Goal: Task Accomplishment & Management: Use online tool/utility

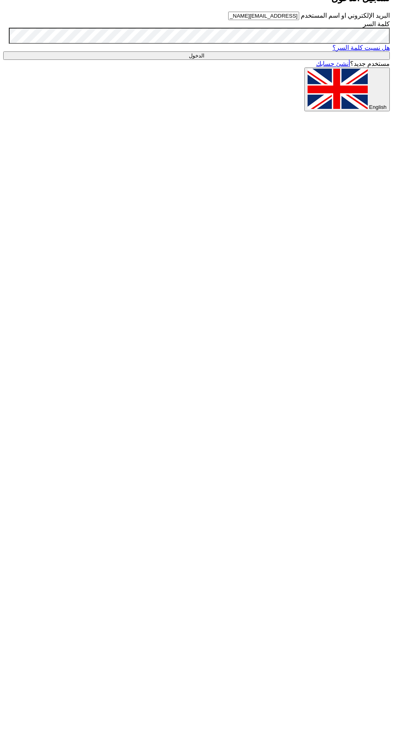
click at [302, 60] on input "الدخول" at bounding box center [196, 55] width 387 height 8
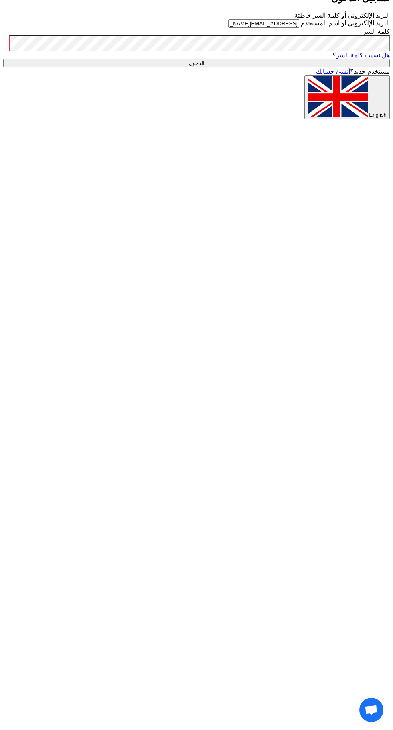
click at [3, 59] on input "الدخول" at bounding box center [196, 63] width 387 height 8
click at [294, 67] on input "الدخول" at bounding box center [196, 63] width 387 height 8
click at [282, 67] on input "الدخول" at bounding box center [196, 63] width 387 height 8
click at [283, 28] on input "[EMAIL_ADDRESS][DOMAIN_NAME]" at bounding box center [263, 23] width 71 height 8
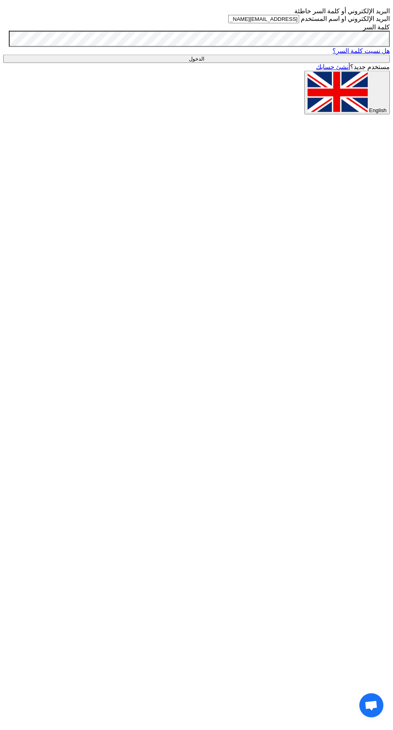
click at [243, 67] on input "الدخول" at bounding box center [196, 63] width 387 height 8
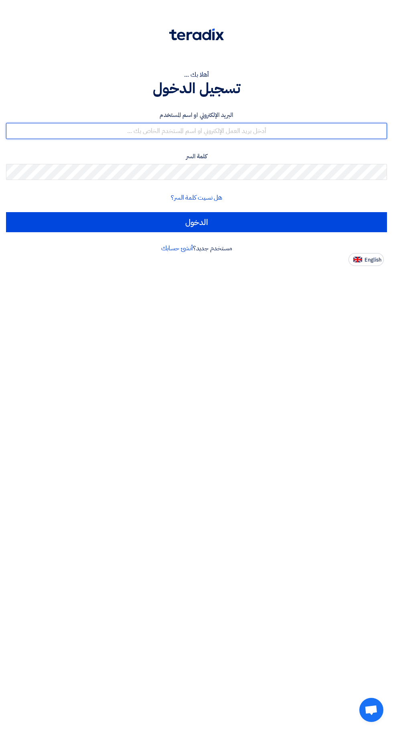
click at [306, 131] on input "text" at bounding box center [196, 131] width 381 height 16
type input "[EMAIL_ADDRESS][DOMAIN_NAME]"
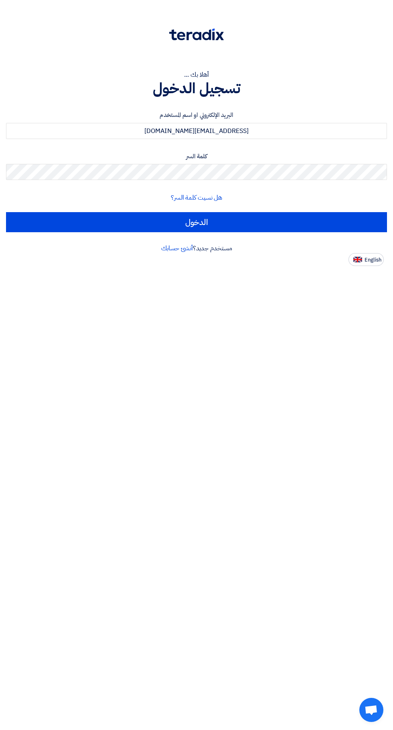
click at [6, 212] on input "الدخول" at bounding box center [196, 222] width 381 height 20
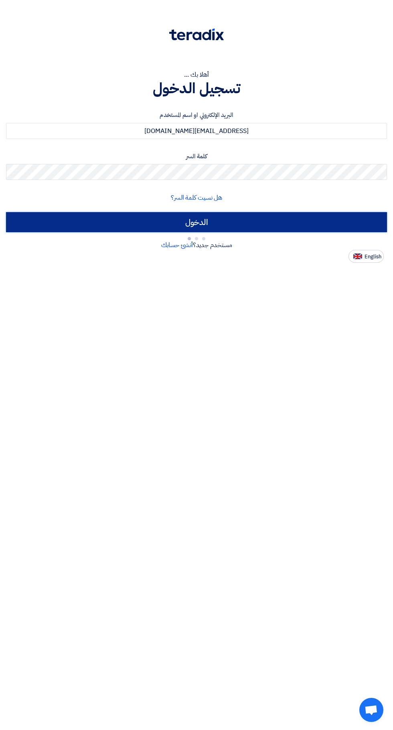
click at [314, 228] on input "الدخول" at bounding box center [196, 222] width 381 height 20
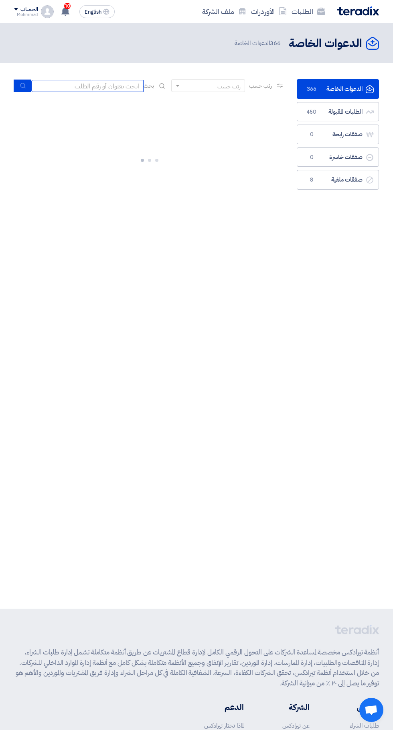
click at [122, 90] on input at bounding box center [87, 86] width 112 height 12
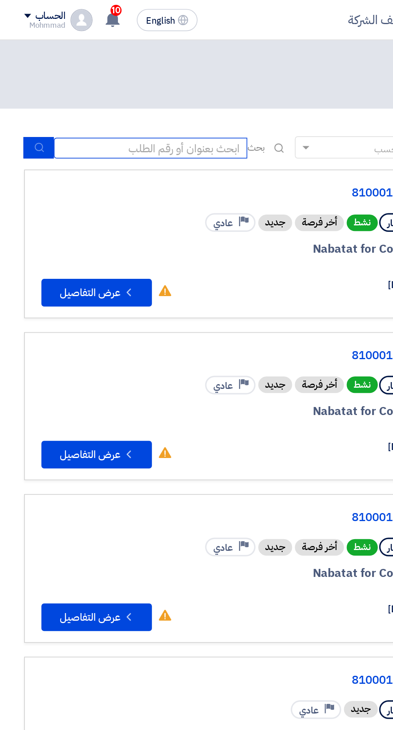
scroll to position [0, -1]
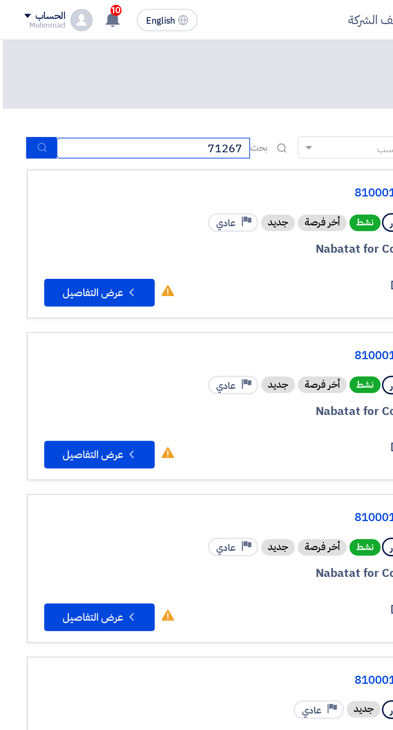
type input "71267"
click at [24, 86] on icon "submit" at bounding box center [24, 85] width 6 height 6
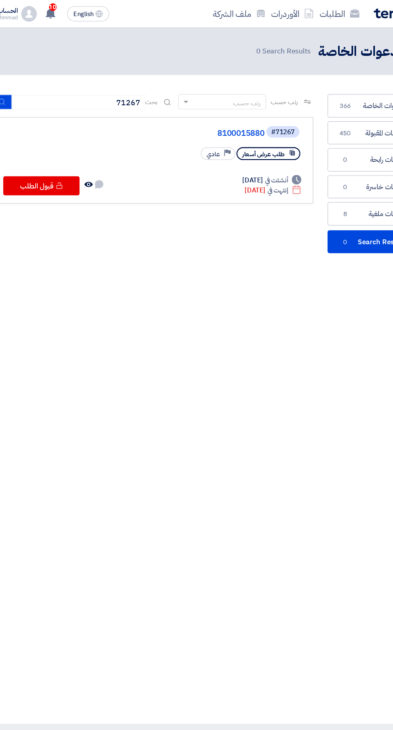
click at [232, 111] on link "8100015880" at bounding box center [165, 111] width 161 height 7
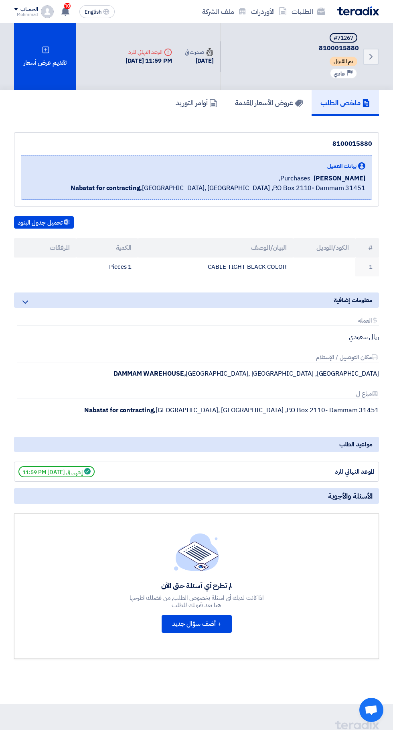
click at [56, 59] on div "تقديم عرض أسعار" at bounding box center [45, 56] width 62 height 67
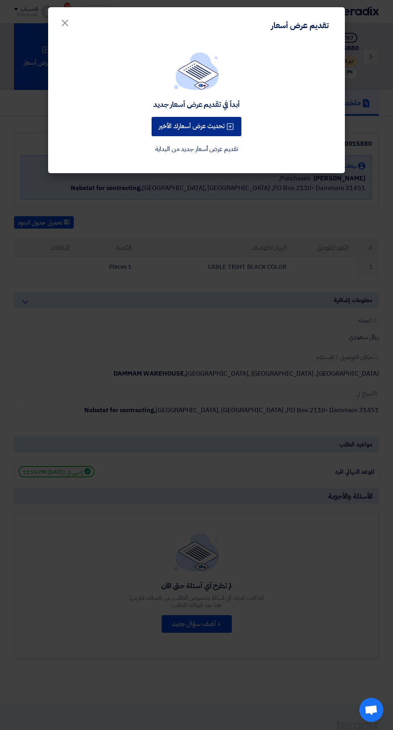
click at [217, 128] on button "تحديث عرض أسعارك الأخير" at bounding box center [197, 126] width 90 height 19
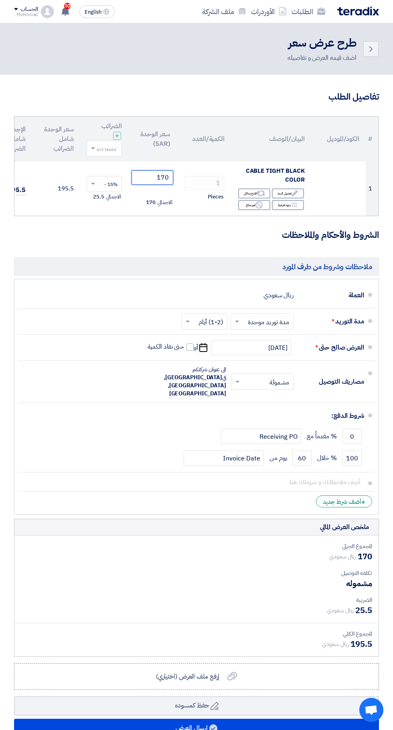
click at [144, 177] on input "170" at bounding box center [153, 177] width 42 height 14
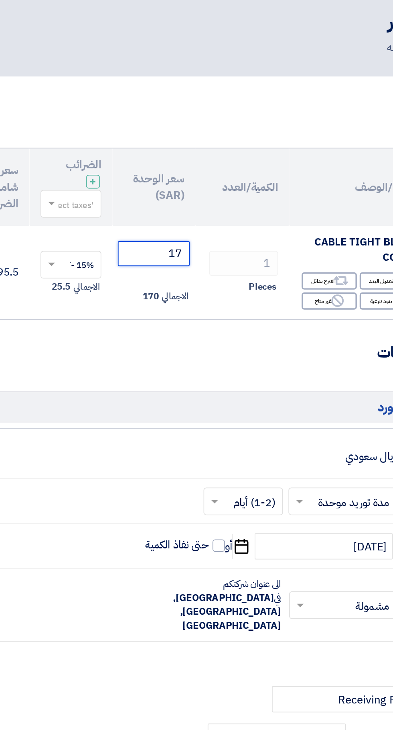
type input "1"
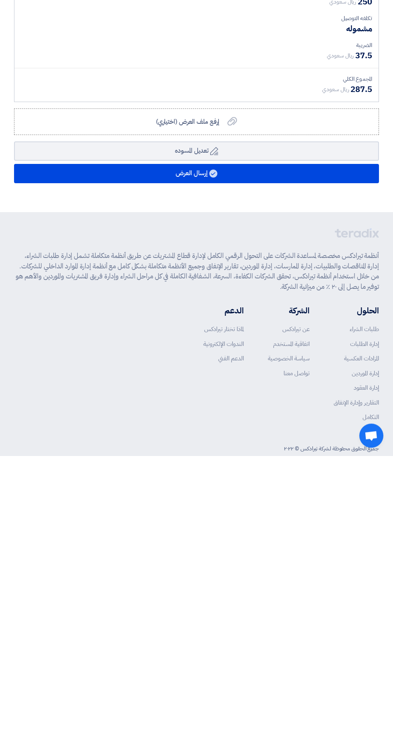
type input "250"
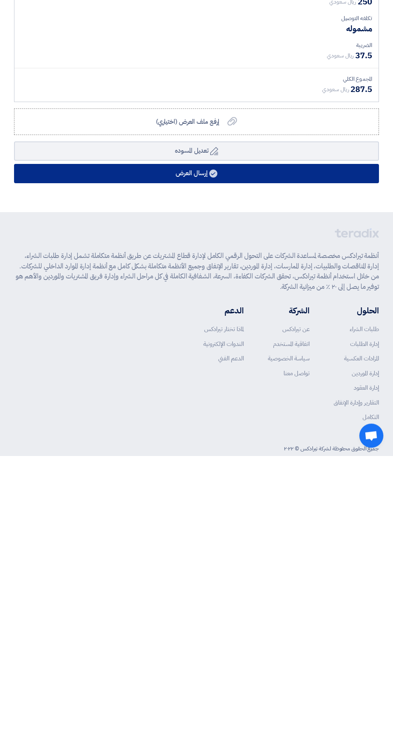
click at [289, 438] on button "إرسال العرض" at bounding box center [196, 447] width 365 height 19
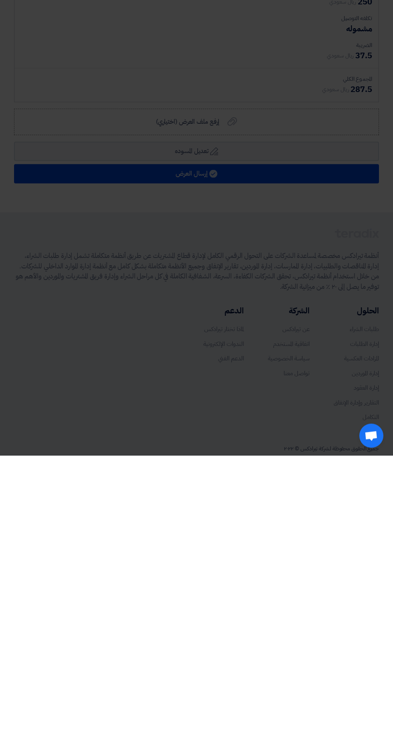
scroll to position [280, 0]
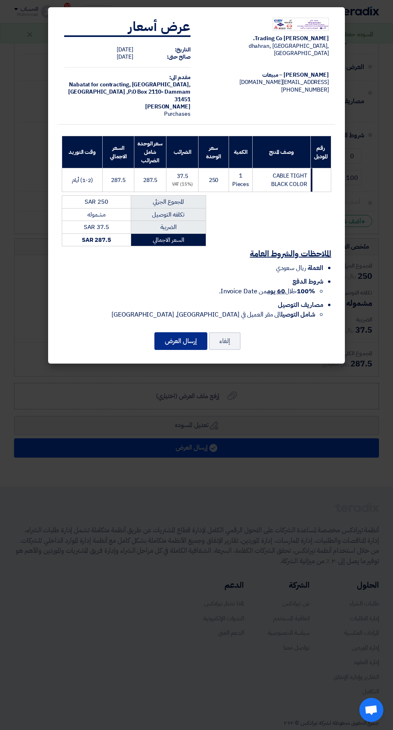
click at [174, 349] on button "إرسال العرض" at bounding box center [181, 341] width 53 height 18
